Goal: Entertainment & Leisure: Consume media (video, audio)

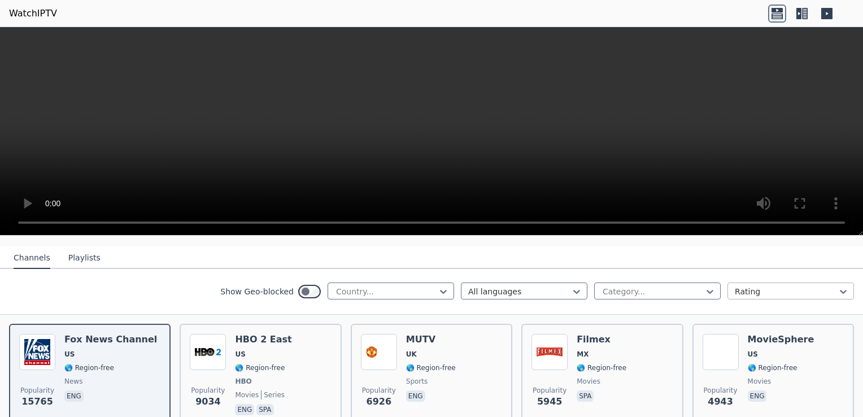
scroll to position [170, 0]
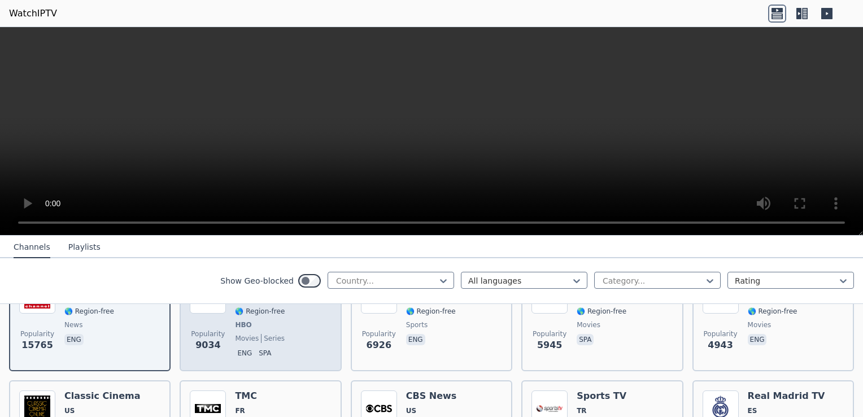
click at [242, 354] on p "eng" at bounding box center [244, 353] width 19 height 11
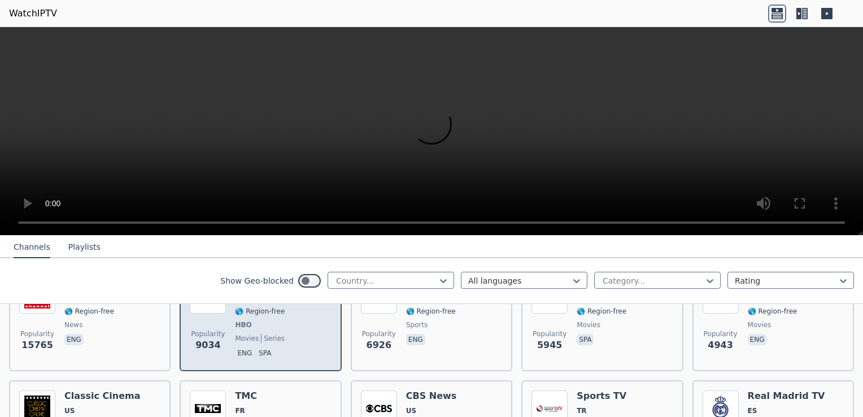
scroll to position [226, 0]
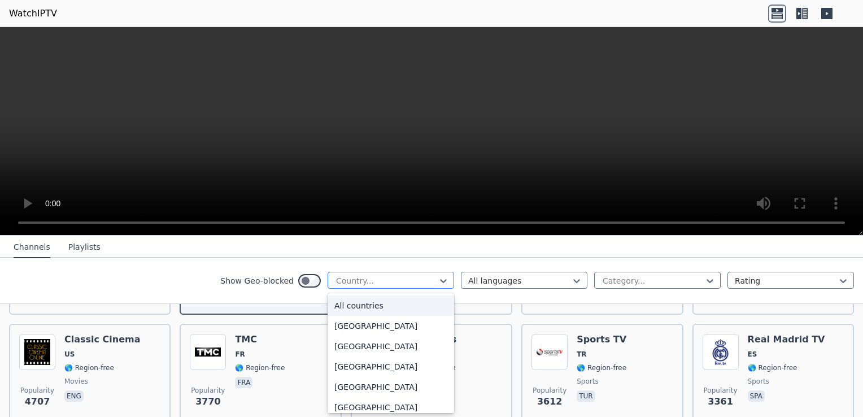
click at [392, 278] on div at bounding box center [386, 280] width 103 height 11
click at [372, 314] on div "[GEOGRAPHIC_DATA]" at bounding box center [391, 308] width 127 height 20
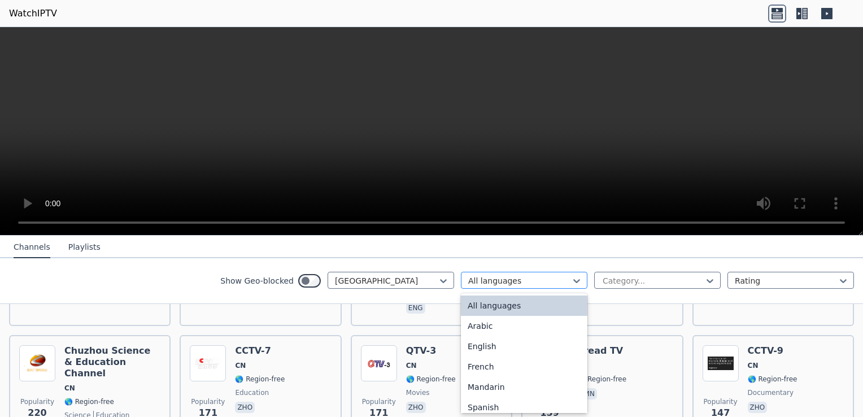
click at [505, 283] on div at bounding box center [519, 280] width 103 height 11
click at [626, 284] on div at bounding box center [653, 280] width 103 height 11
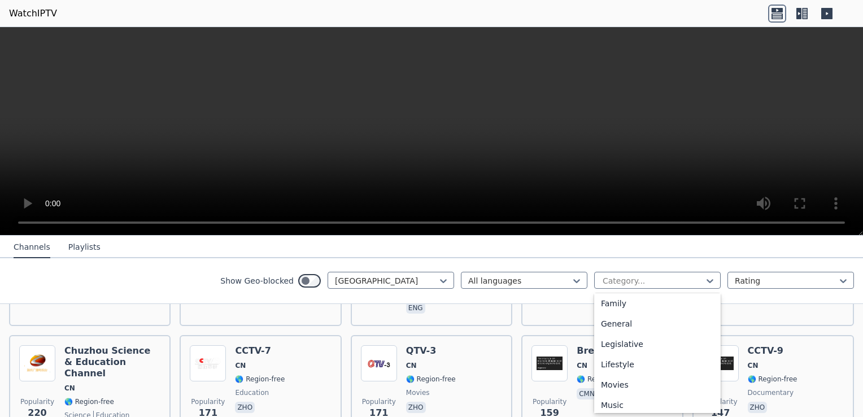
scroll to position [283, 0]
click at [635, 329] on div "Movies" at bounding box center [657, 328] width 127 height 20
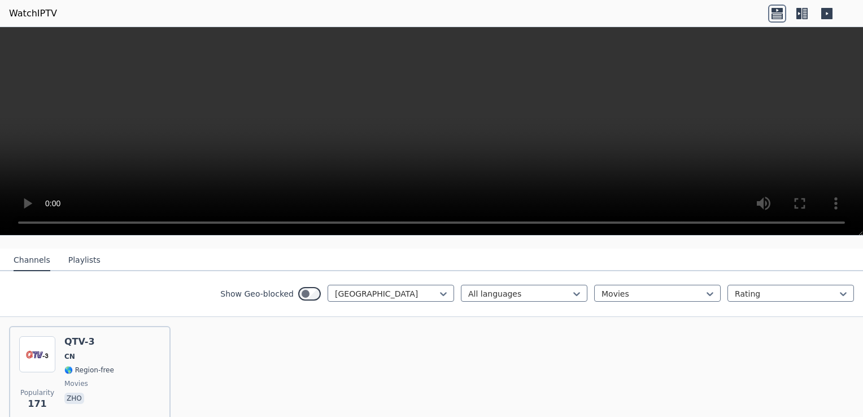
scroll to position [167, 0]
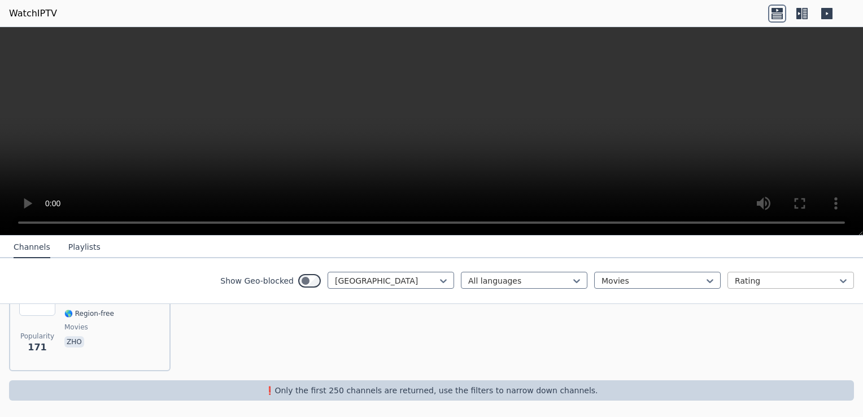
click at [735, 284] on div at bounding box center [786, 280] width 103 height 11
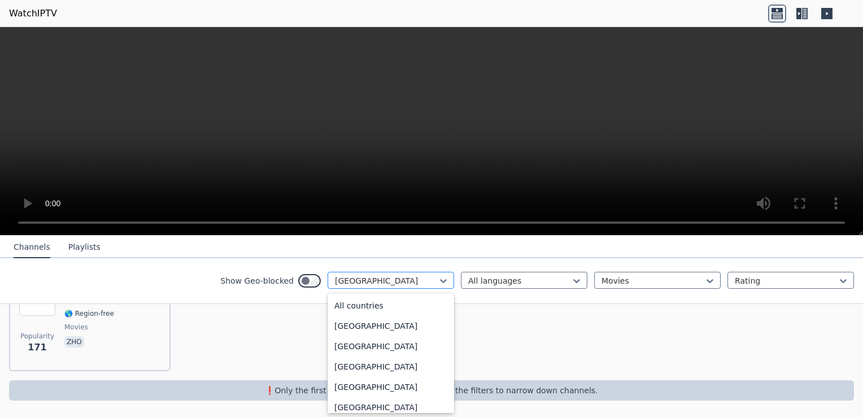
click at [366, 276] on div at bounding box center [386, 280] width 103 height 11
click at [409, 287] on div "[GEOGRAPHIC_DATA]" at bounding box center [391, 280] width 127 height 17
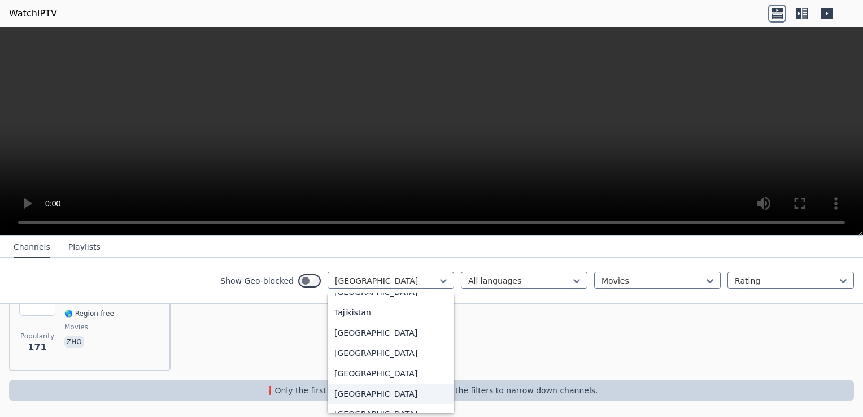
scroll to position [3691, 0]
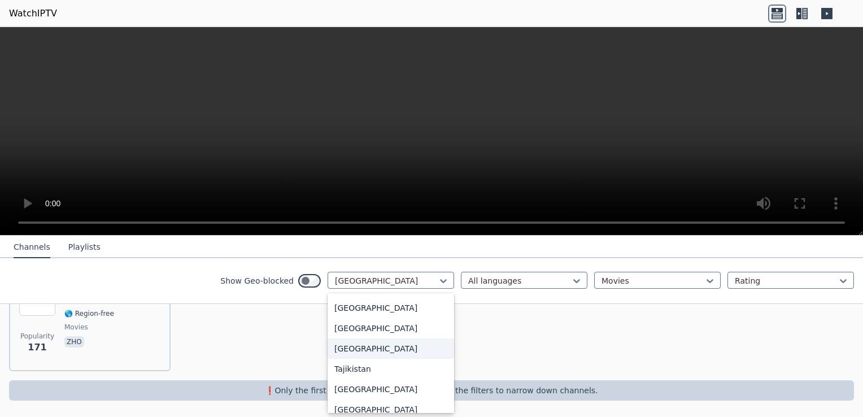
click at [379, 353] on div "[GEOGRAPHIC_DATA]" at bounding box center [391, 348] width 127 height 20
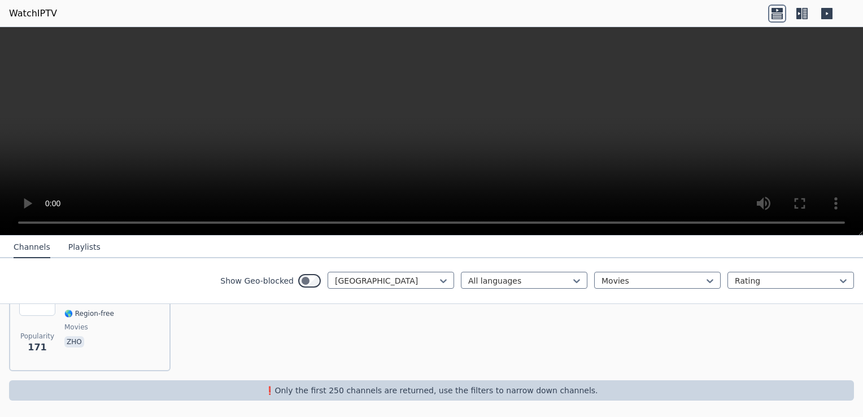
scroll to position [66, 0]
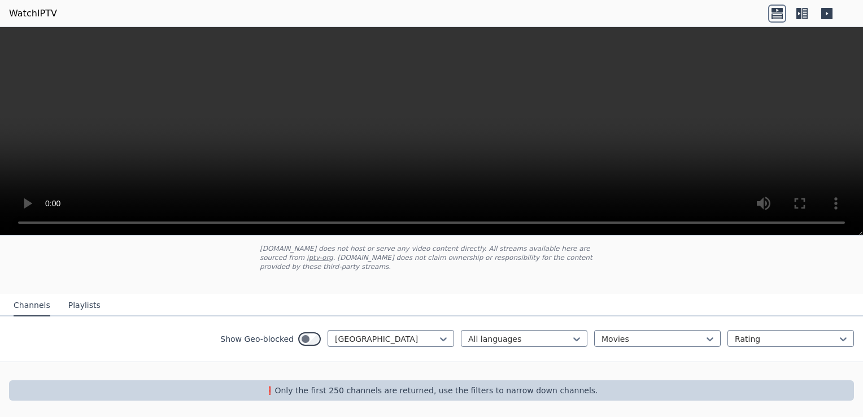
click at [587, 281] on div "WatchIPTV - Free IPTV streams from across the world [DOMAIN_NAME] does not host…" at bounding box center [432, 233] width 380 height 122
click at [541, 337] on div at bounding box center [519, 338] width 103 height 11
drag, startPoint x: 541, startPoint y: 337, endPoint x: 555, endPoint y: 336, distance: 14.2
click at [541, 337] on div at bounding box center [519, 338] width 103 height 11
click at [631, 337] on div at bounding box center [653, 338] width 103 height 11
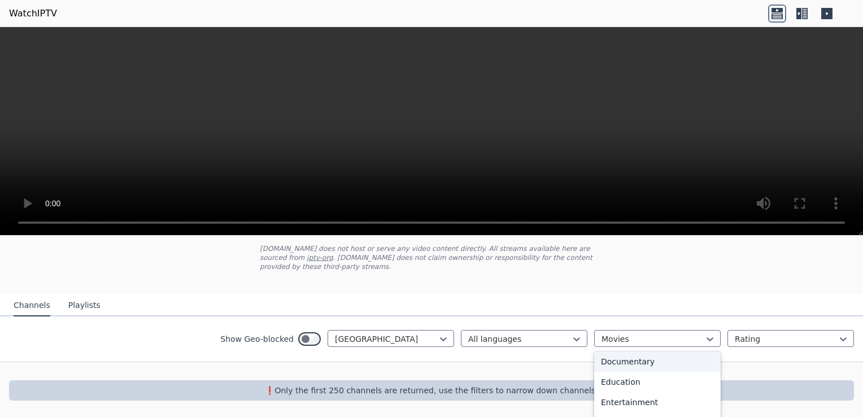
scroll to position [0, 0]
click at [629, 358] on div "All categories" at bounding box center [657, 364] width 127 height 20
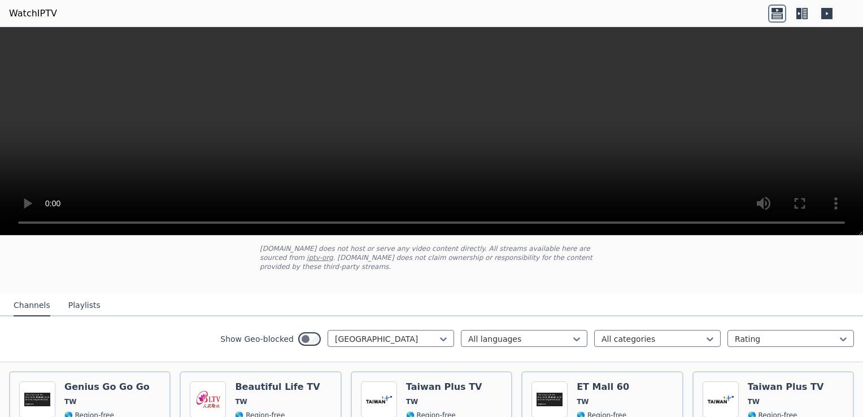
click at [670, 307] on nav "Channels Playlists" at bounding box center [431, 305] width 863 height 23
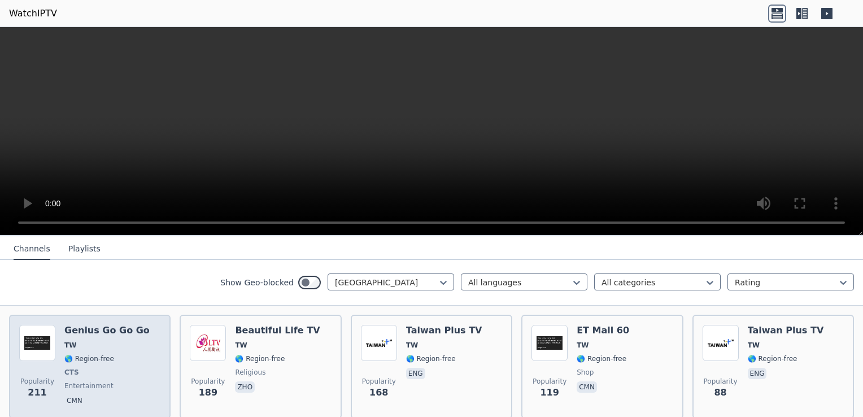
click at [49, 340] on img at bounding box center [37, 343] width 36 height 36
click at [50, 340] on img at bounding box center [37, 343] width 36 height 36
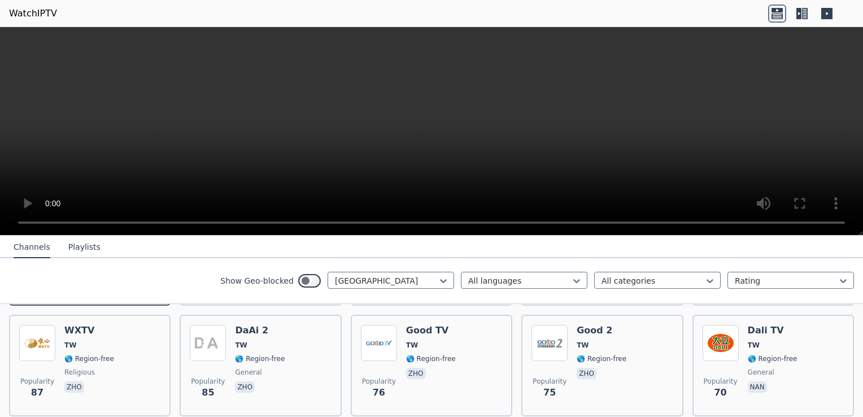
scroll to position [348, 0]
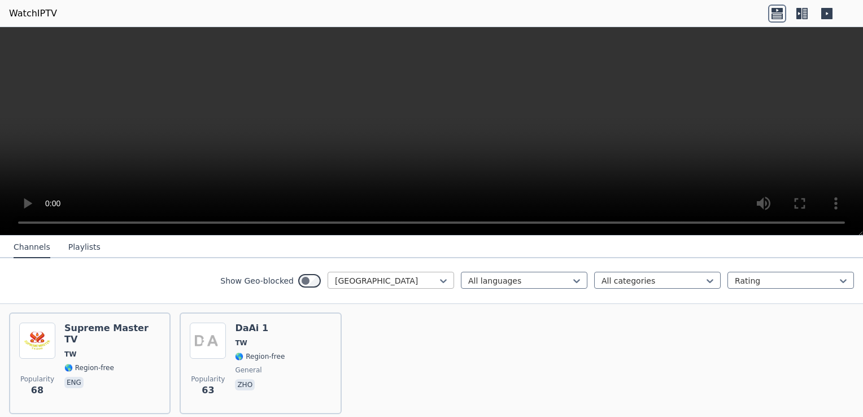
click at [405, 275] on div at bounding box center [386, 280] width 103 height 11
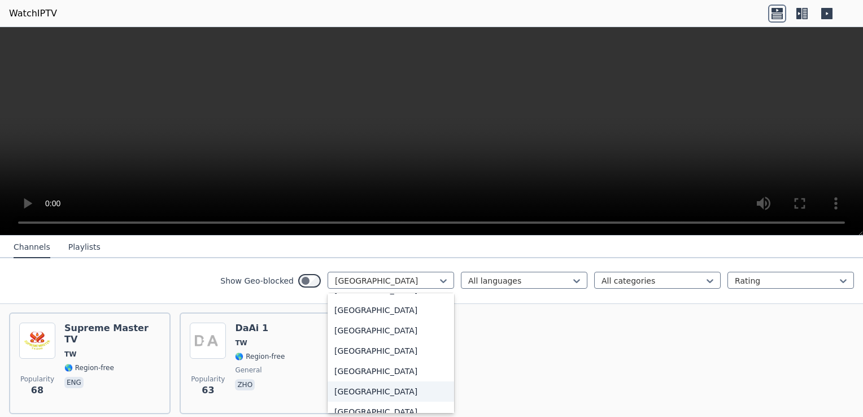
scroll to position [3368, 0]
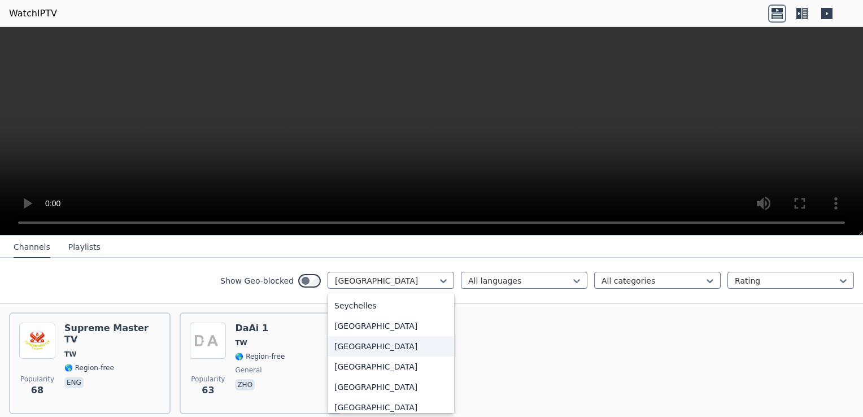
click at [373, 343] on div "[GEOGRAPHIC_DATA]" at bounding box center [391, 346] width 127 height 20
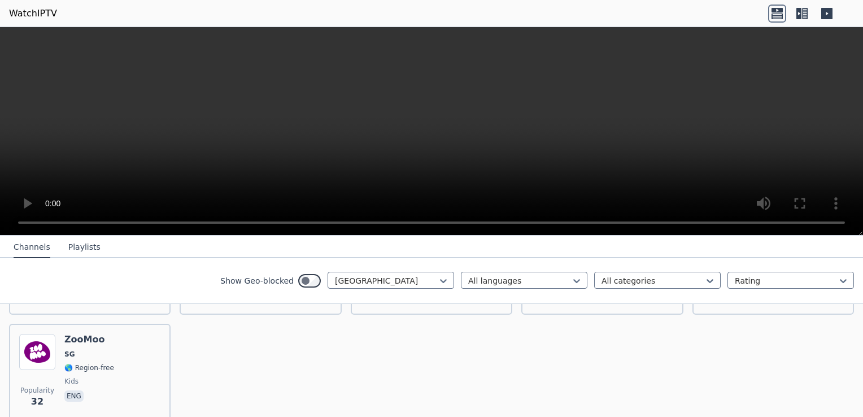
scroll to position [170, 0]
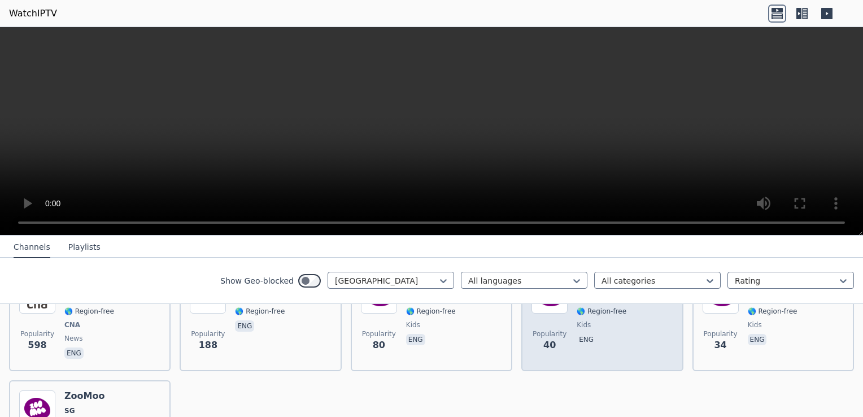
click at [623, 324] on div "Popularity 40 ZooMoo SG 🌎 Region-free kids eng" at bounding box center [602, 319] width 141 height 84
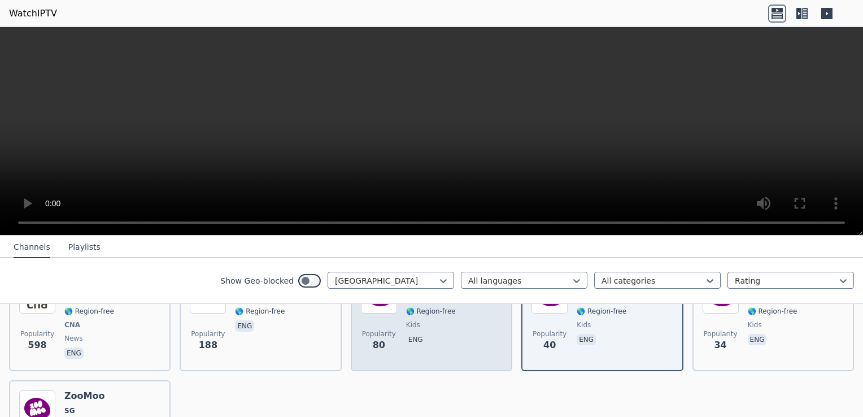
click at [442, 344] on span "eng" at bounding box center [431, 341] width 50 height 14
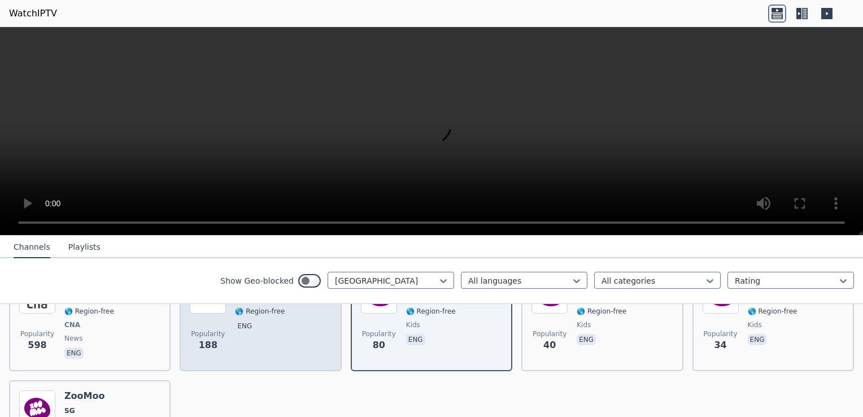
click at [259, 327] on span "eng" at bounding box center [278, 327] width 86 height 14
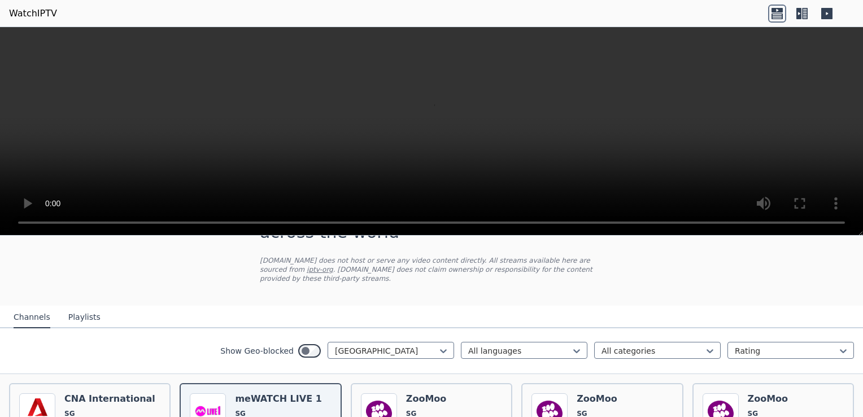
scroll to position [110, 0]
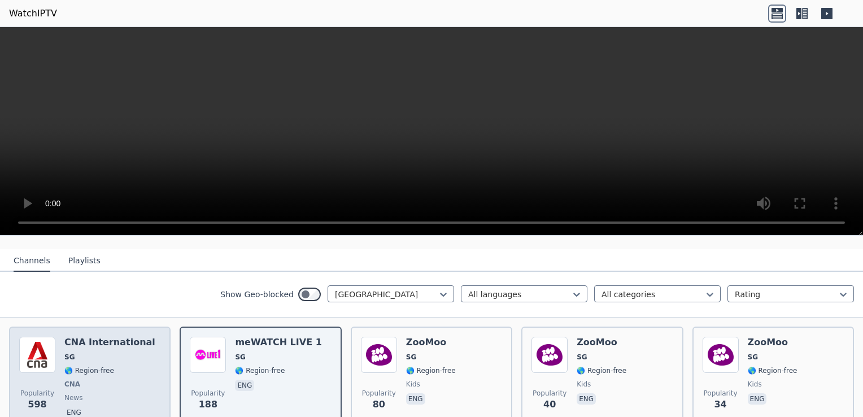
click at [90, 367] on span "🌎 Region-free" at bounding box center [89, 370] width 50 height 9
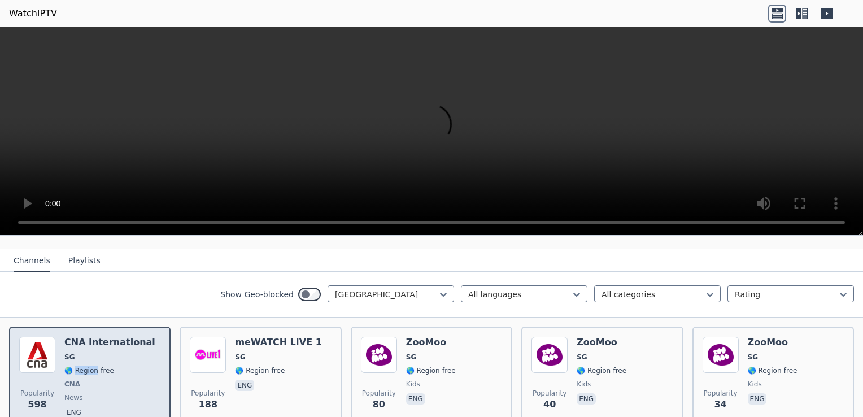
click at [90, 367] on span "🌎 Region-free" at bounding box center [89, 370] width 50 height 9
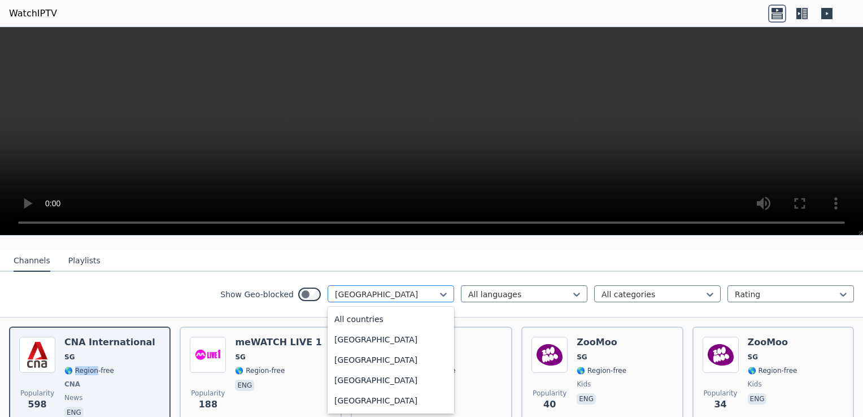
click at [389, 300] on div "[GEOGRAPHIC_DATA]" at bounding box center [391, 293] width 127 height 17
